Goal: Transaction & Acquisition: Purchase product/service

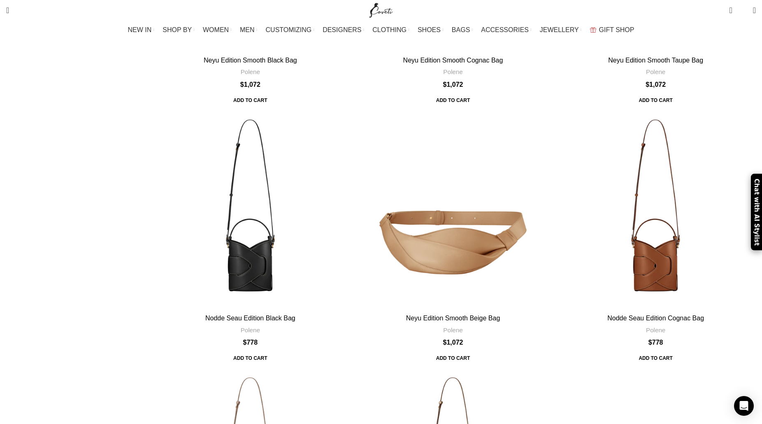
scroll to position [420, 0]
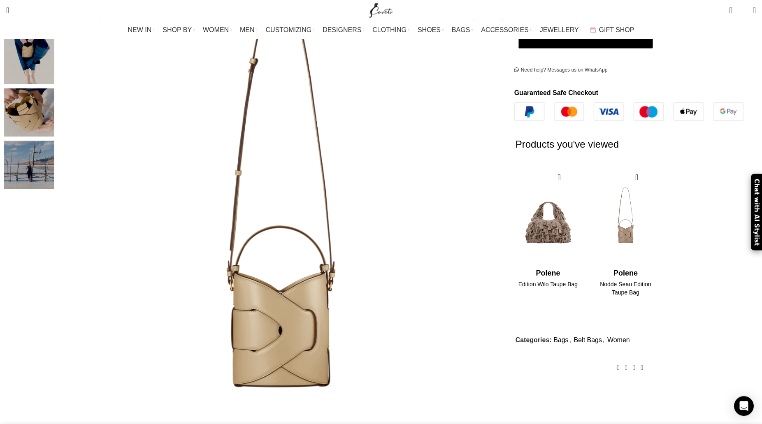
scroll to position [294, 0]
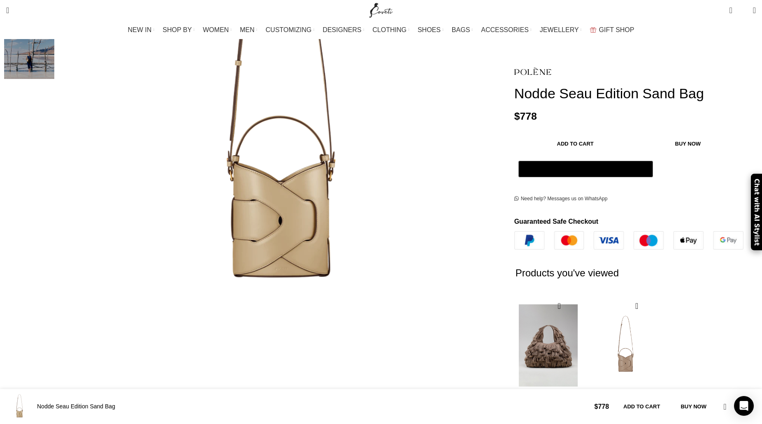
click at [525, 295] on img "1 / 2" at bounding box center [547, 346] width 67 height 102
